Goal: Transaction & Acquisition: Purchase product/service

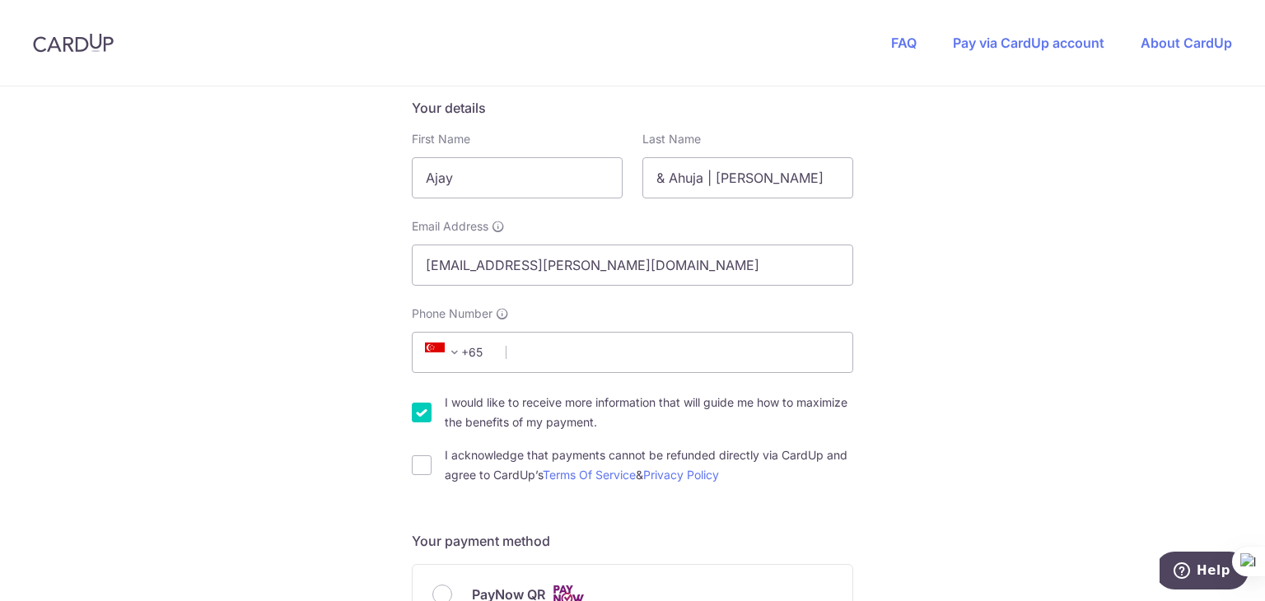
scroll to position [494, 0]
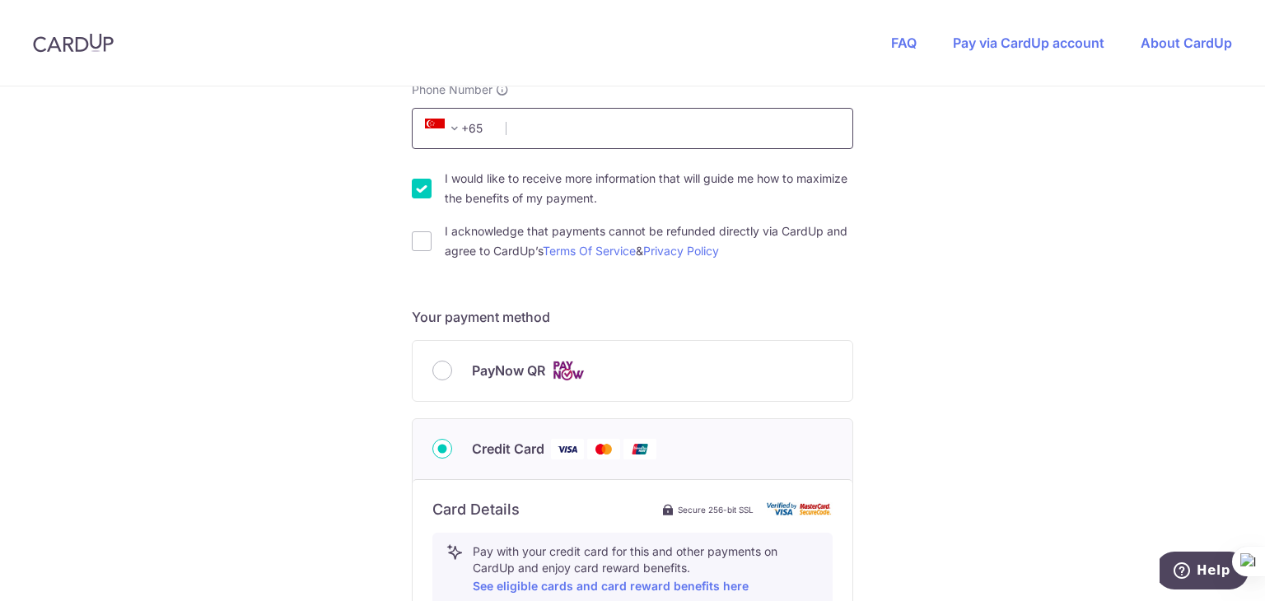
click at [642, 126] on input "Phone Number" at bounding box center [632, 128] width 441 height 41
type input "81681053"
click at [980, 234] on div "You are paying THE MOVEMENT STUDIO PTE. LTD. THE MOVEMENT STUDIO PTE. LTD. uses…" at bounding box center [632, 395] width 1265 height 1607
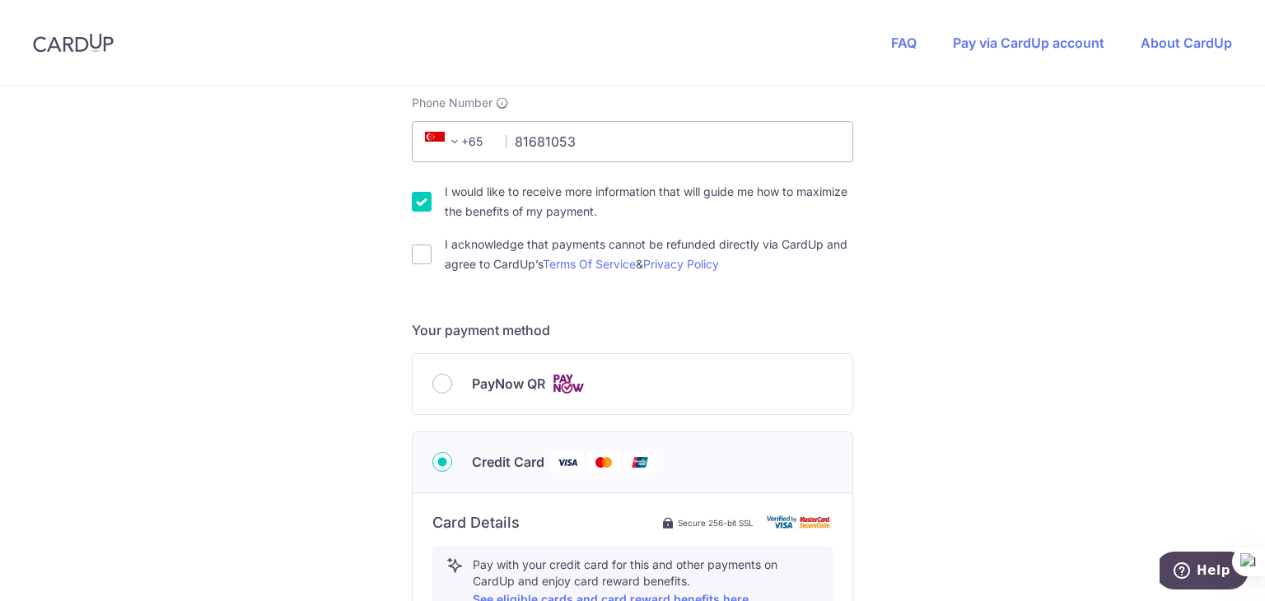
scroll to position [576, 0]
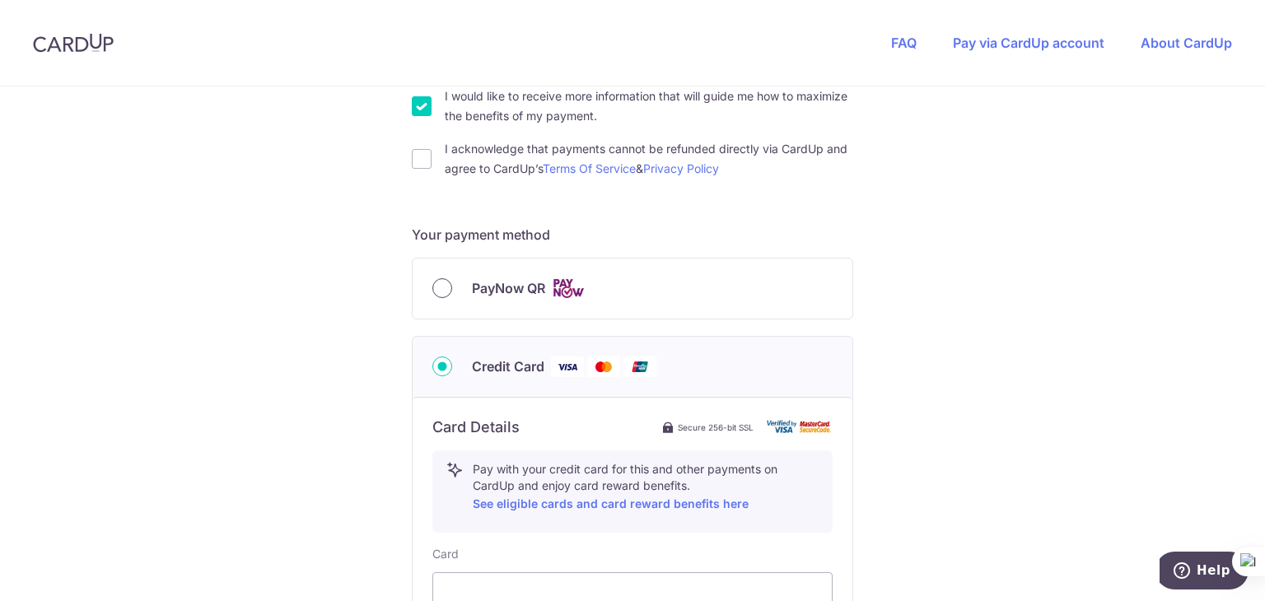
click at [434, 291] on input "PayNow QR" at bounding box center [442, 288] width 20 height 20
radio input "true"
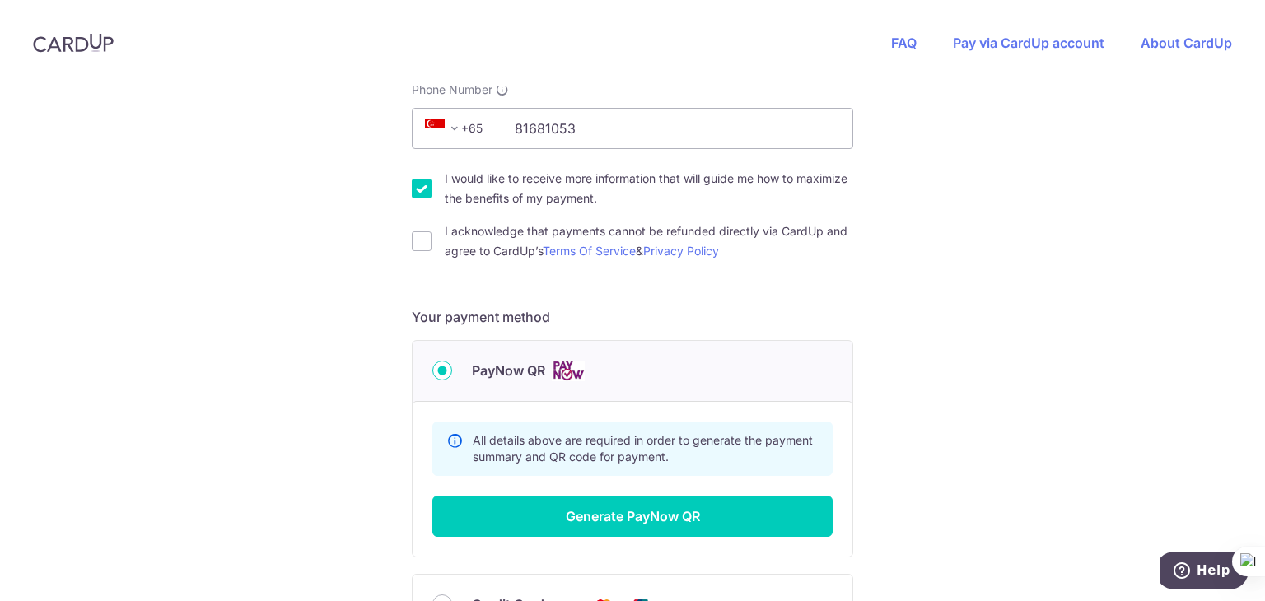
scroll to position [659, 0]
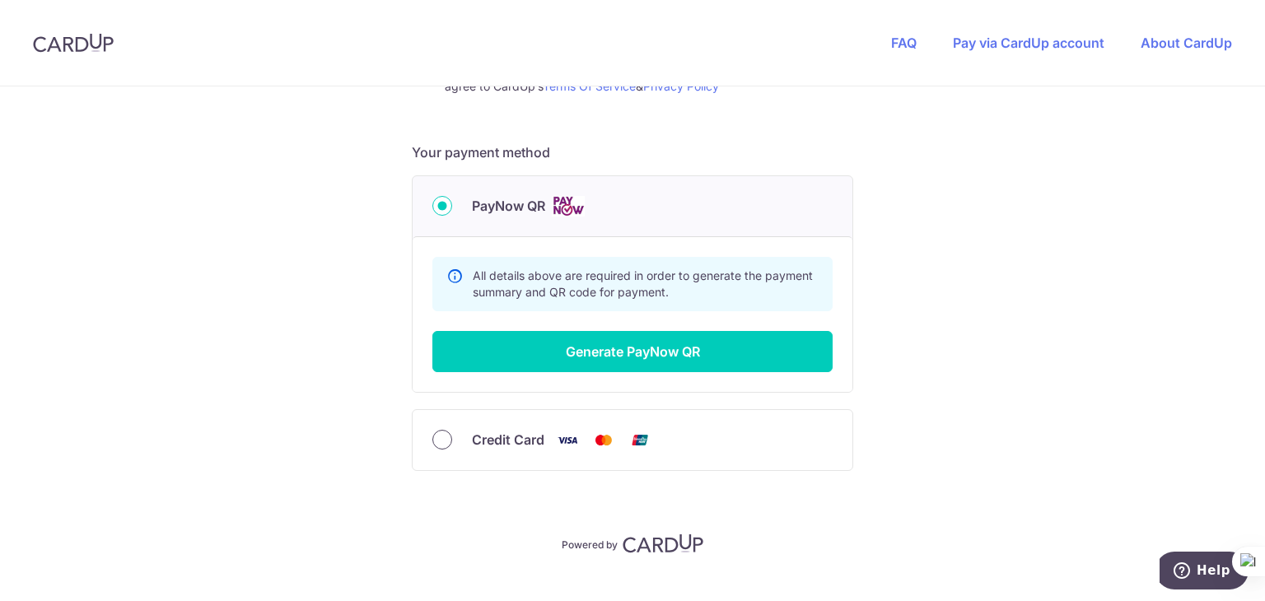
click at [439, 441] on input "Credit Card" at bounding box center [442, 440] width 20 height 20
radio input "true"
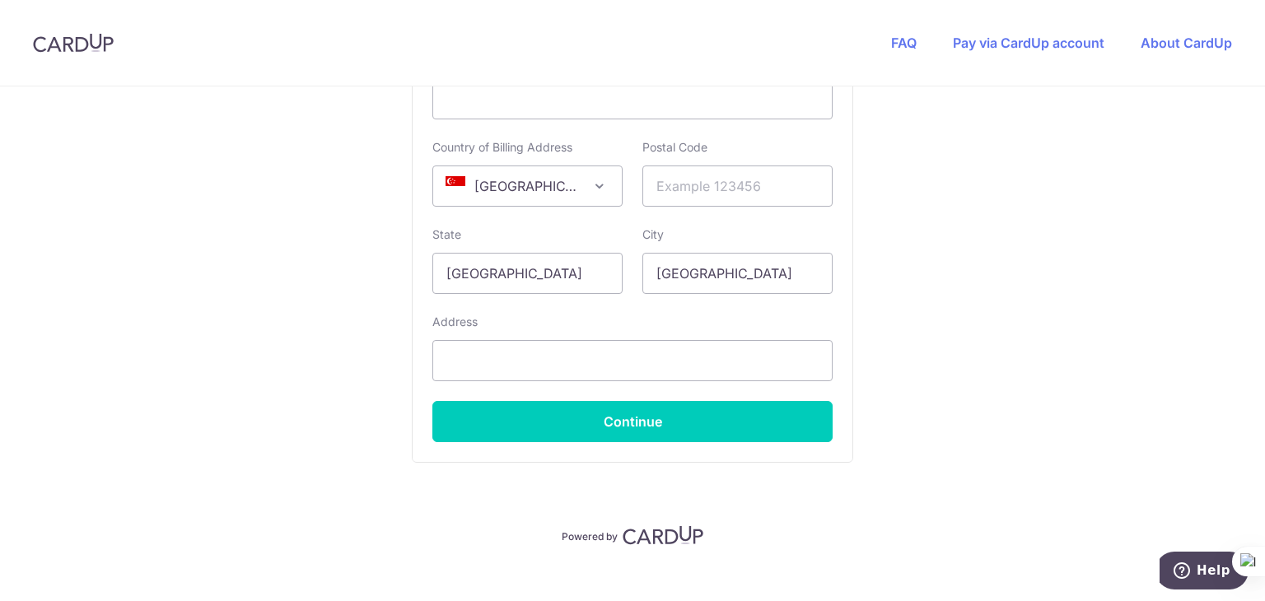
scroll to position [906, 0]
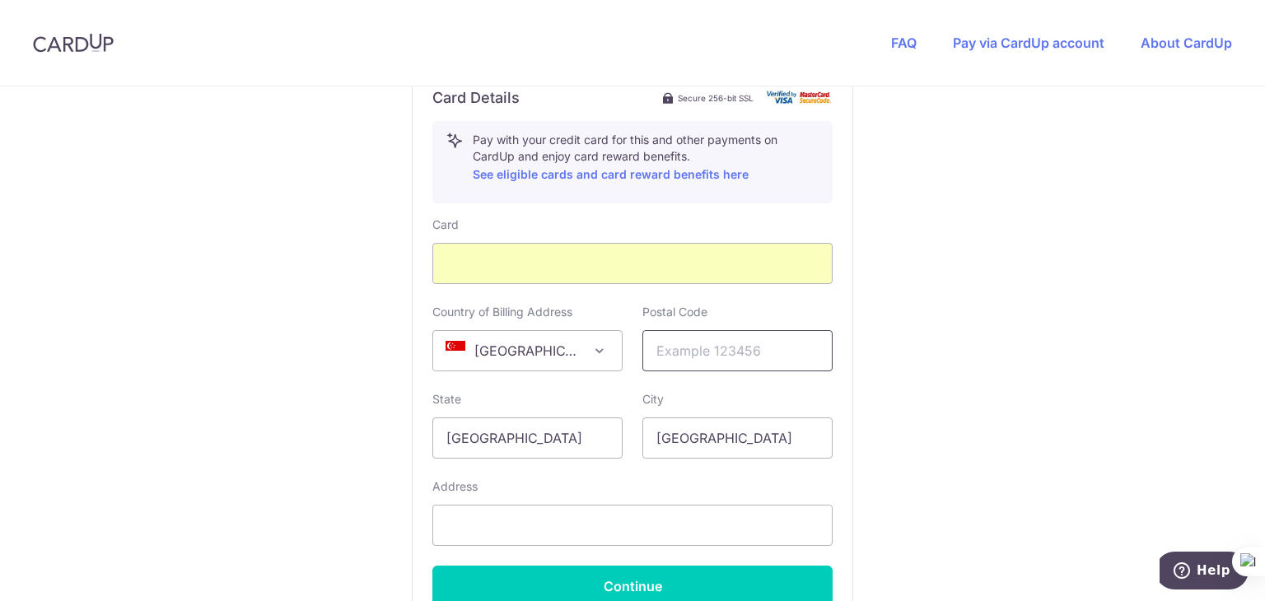
click at [694, 352] on input "text" at bounding box center [737, 350] width 190 height 41
type input "248362"
type input "[STREET_ADDRESS]"
click at [846, 471] on div "Card Details Secure 256-bit SSL Pay with your credit card for this and other pa…" at bounding box center [633, 347] width 440 height 559
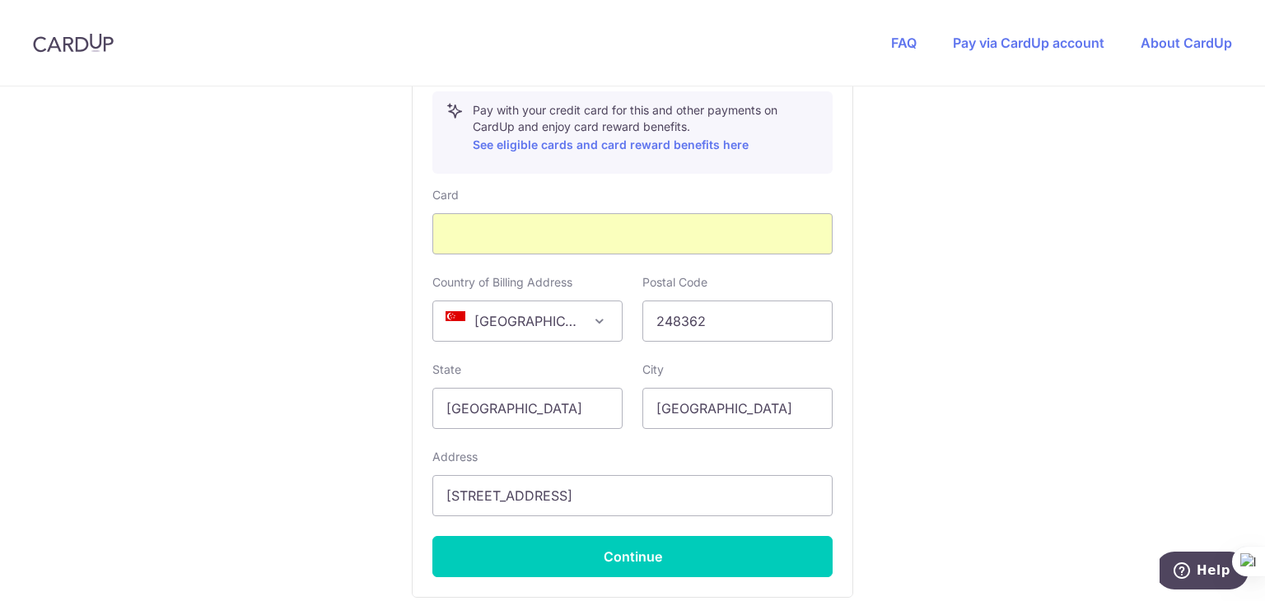
scroll to position [988, 0]
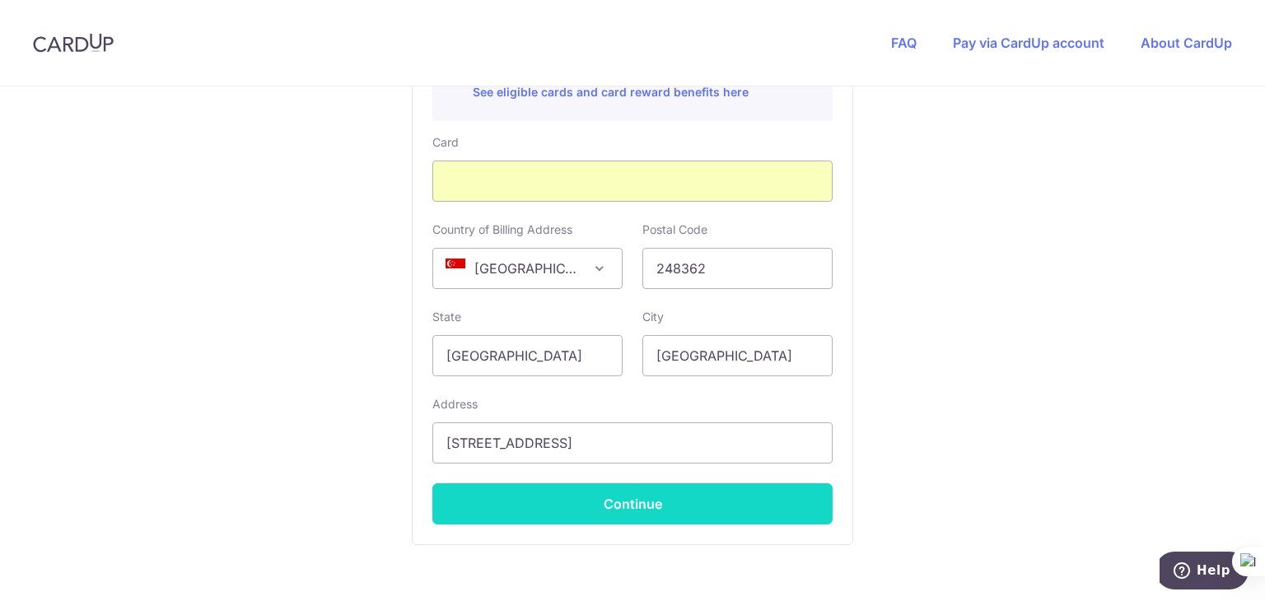
click at [650, 502] on button "Continue" at bounding box center [632, 503] width 400 height 41
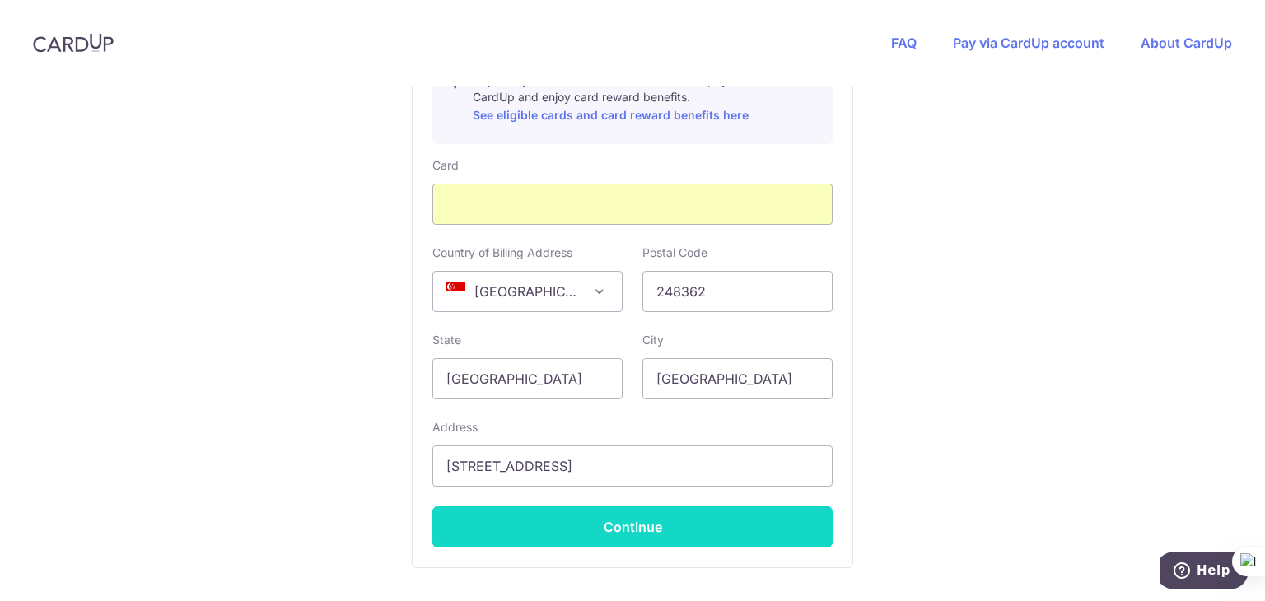
scroll to position [391, 0]
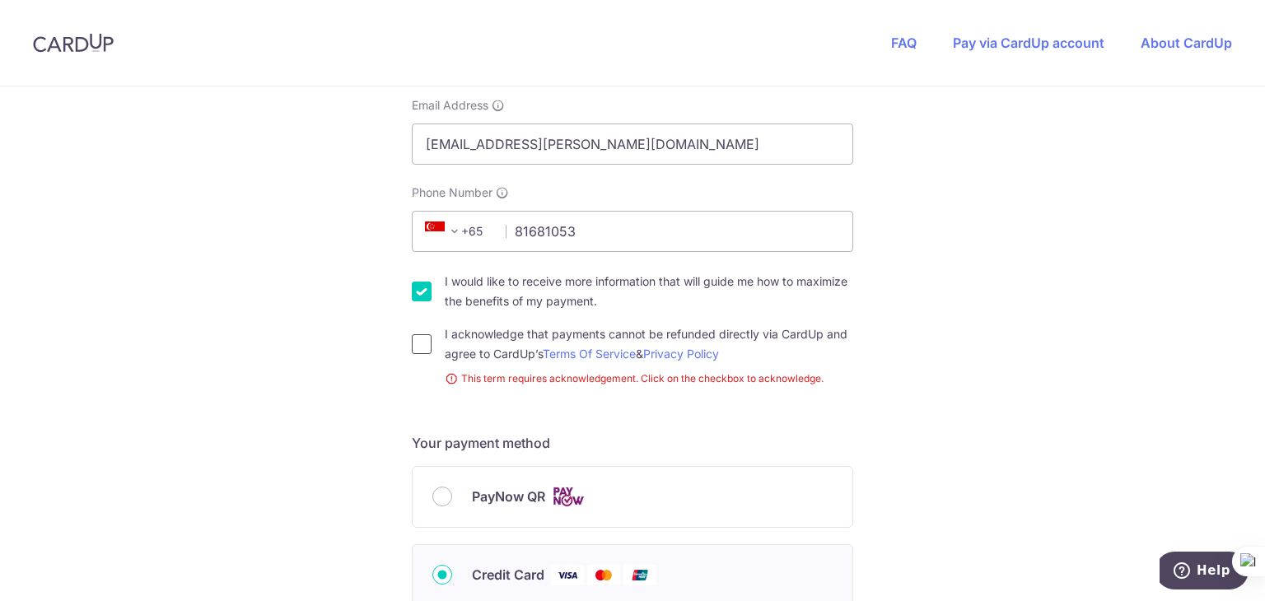
click at [417, 341] on input "I acknowledge that payments cannot be refunded directly via CardUp and agree to…" at bounding box center [422, 344] width 20 height 20
checkbox input "true"
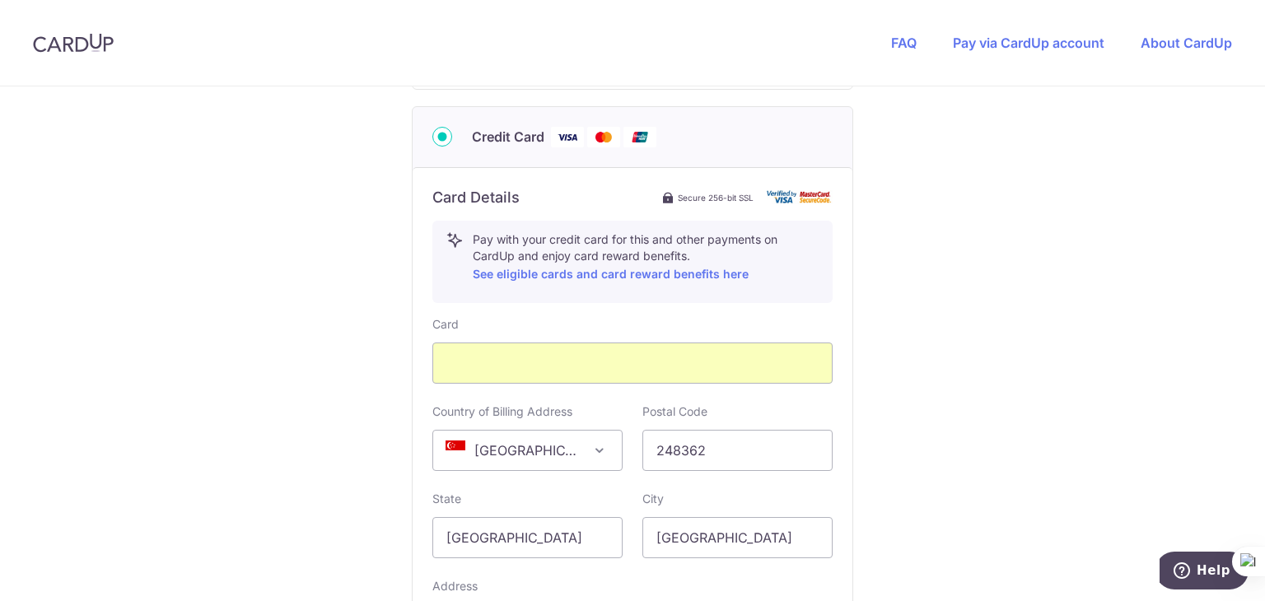
scroll to position [1050, 0]
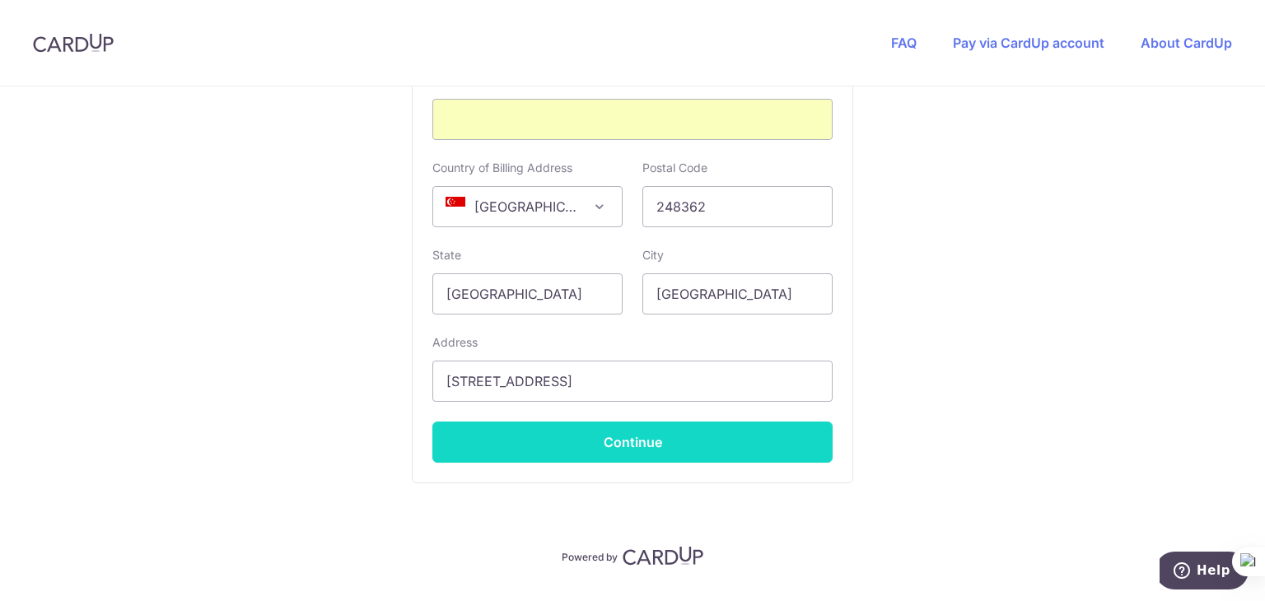
click at [680, 442] on button "Continue" at bounding box center [632, 442] width 400 height 41
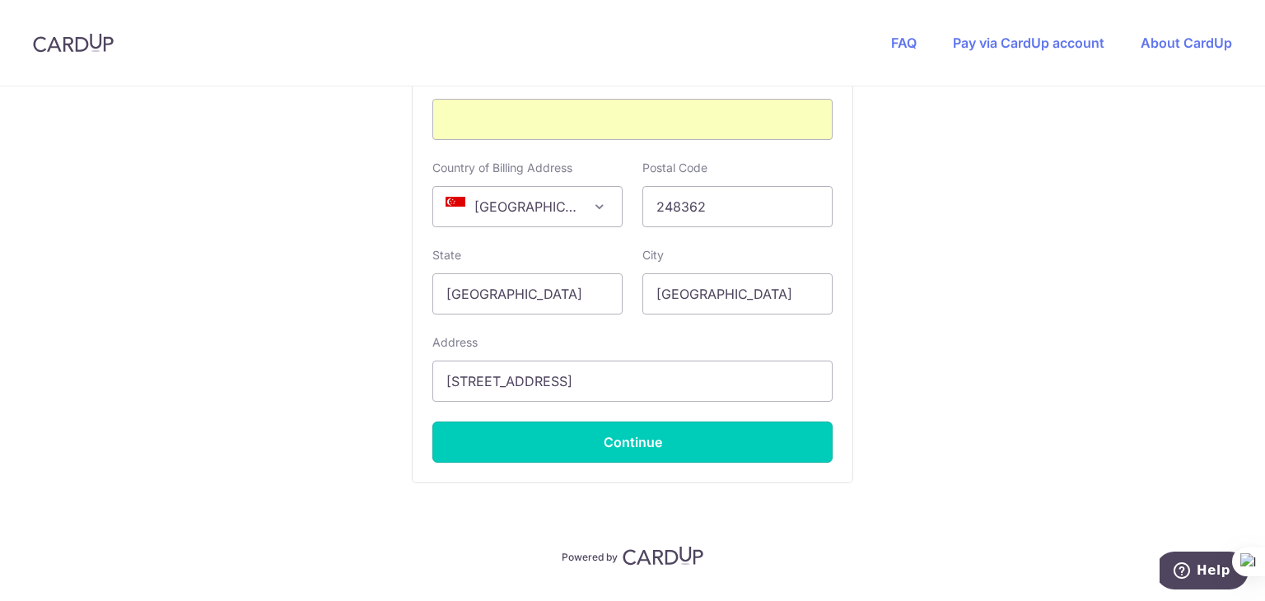
type input "**** 4281"
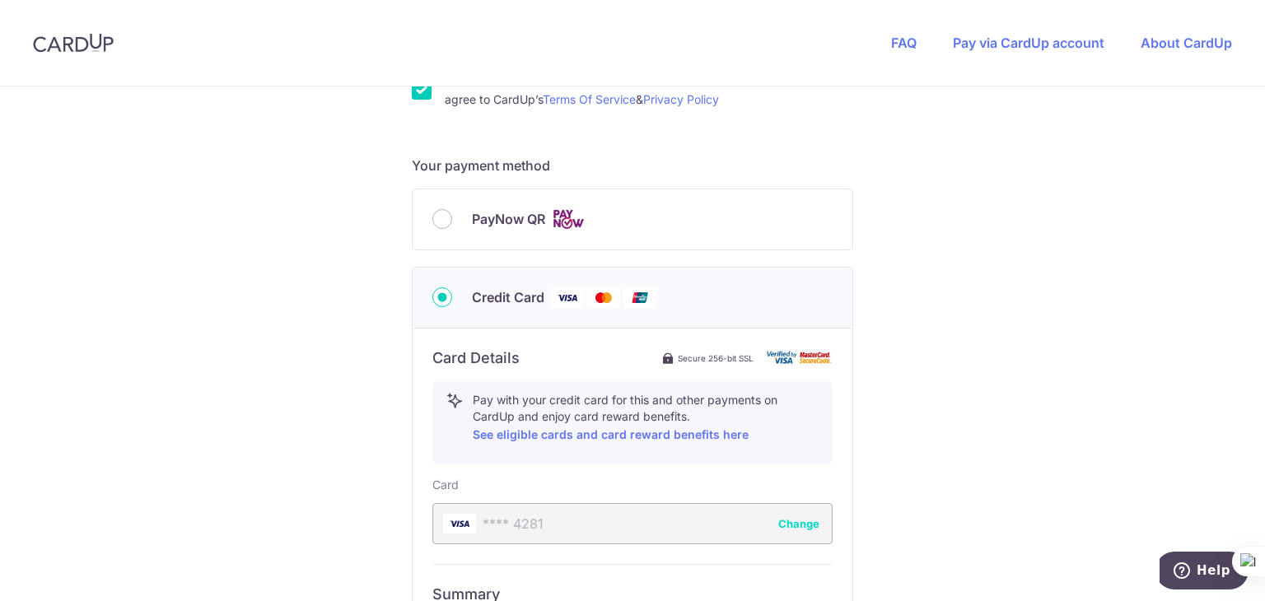
scroll to position [644, 0]
click at [433, 218] on input "PayNow QR" at bounding box center [442, 221] width 20 height 20
radio input "true"
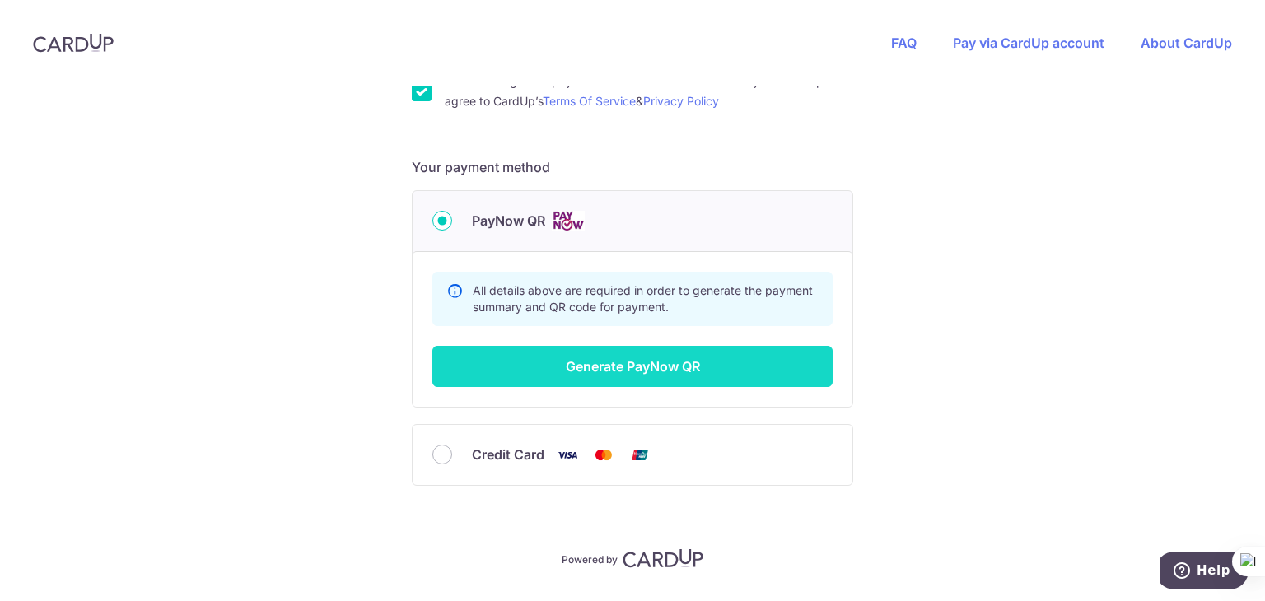
click at [652, 357] on button "Generate PayNow QR" at bounding box center [632, 366] width 400 height 41
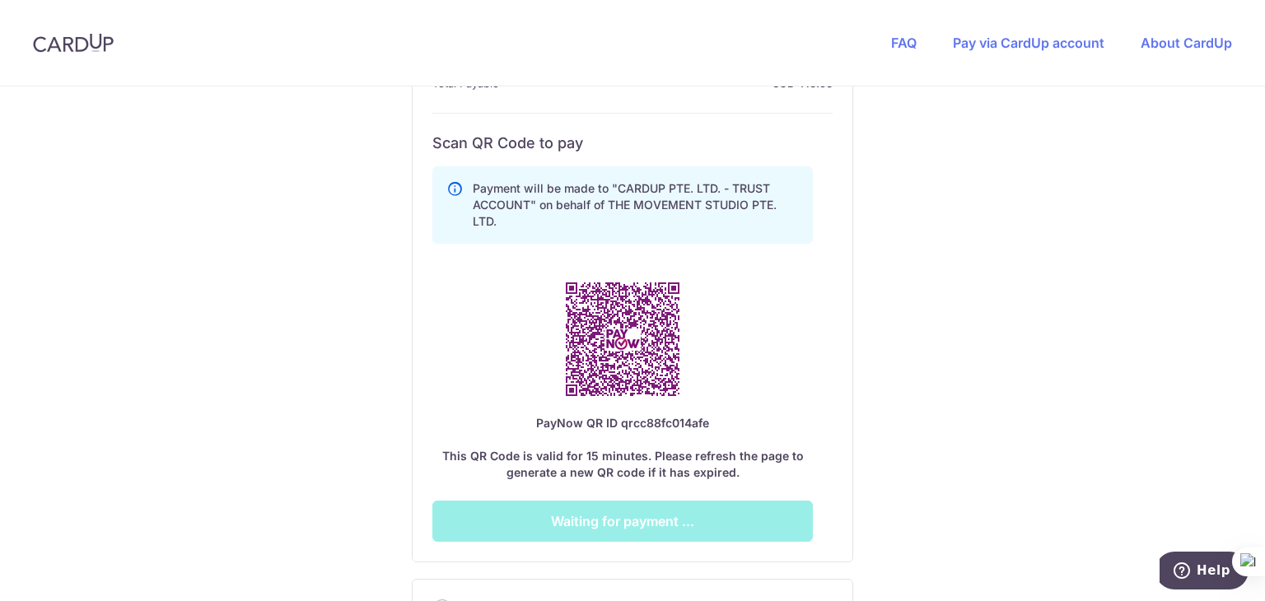
scroll to position [973, 0]
